Goal: Complete application form

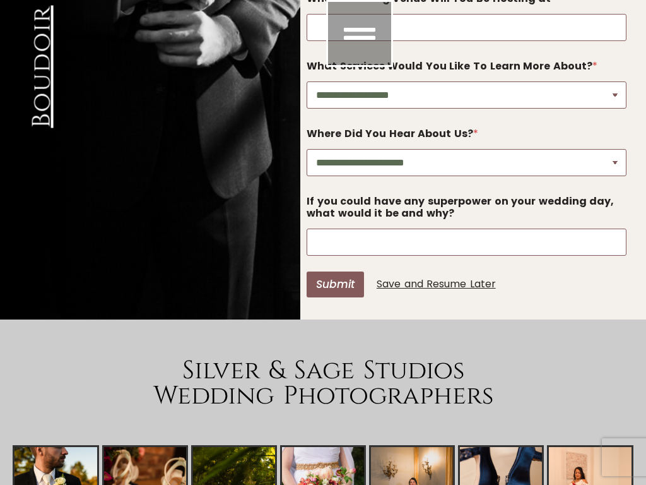
scroll to position [3605, 34]
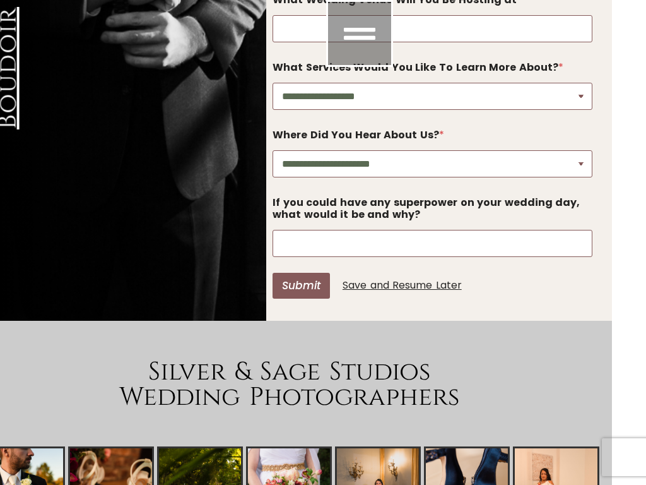
select select "**********"
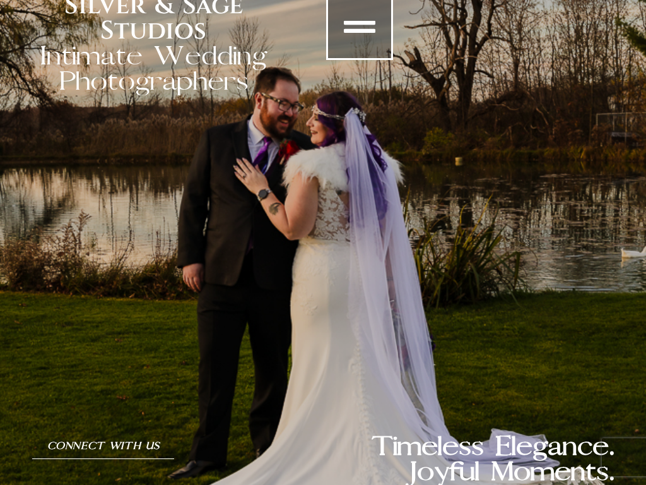
select select "**********"
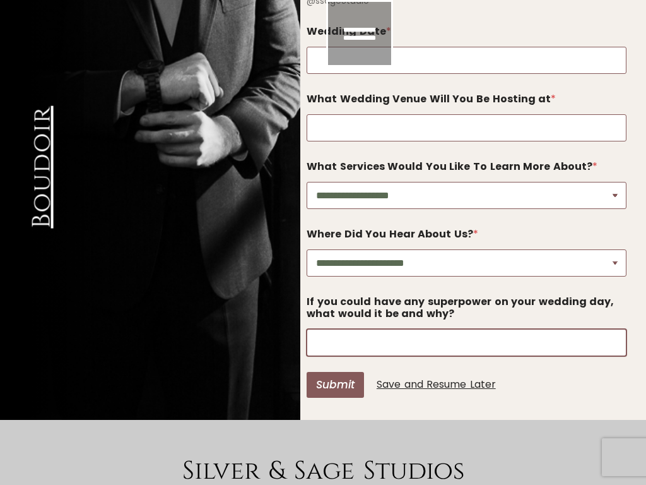
scroll to position [3606, 0]
